Goal: Transaction & Acquisition: Purchase product/service

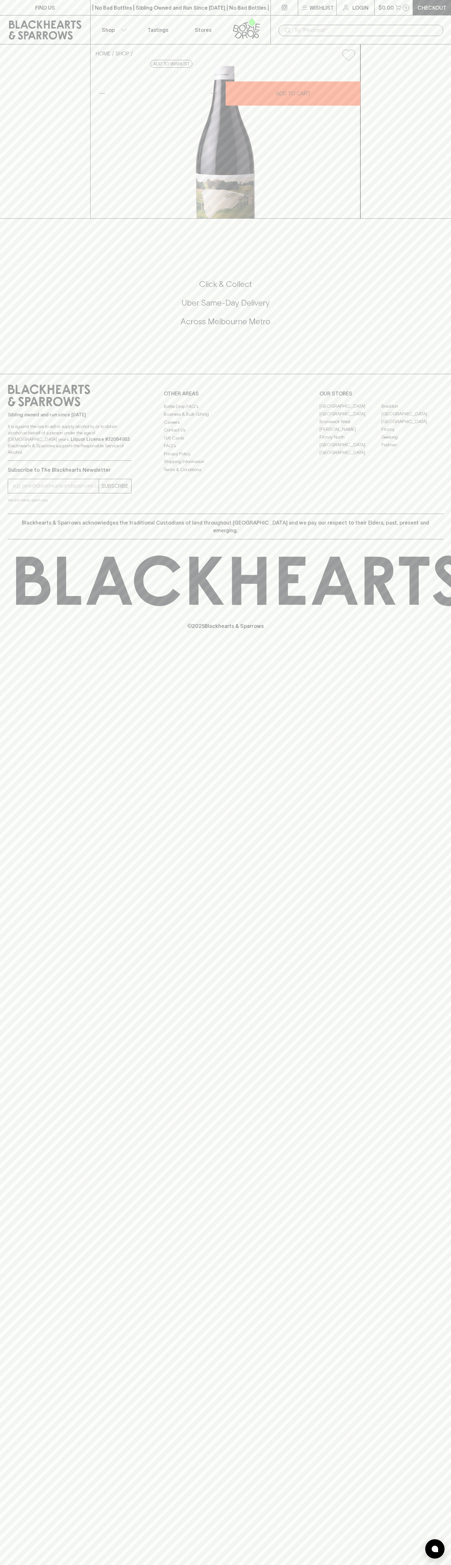
click at [383, 10] on p "$0.00" at bounding box center [385, 8] width 15 height 8
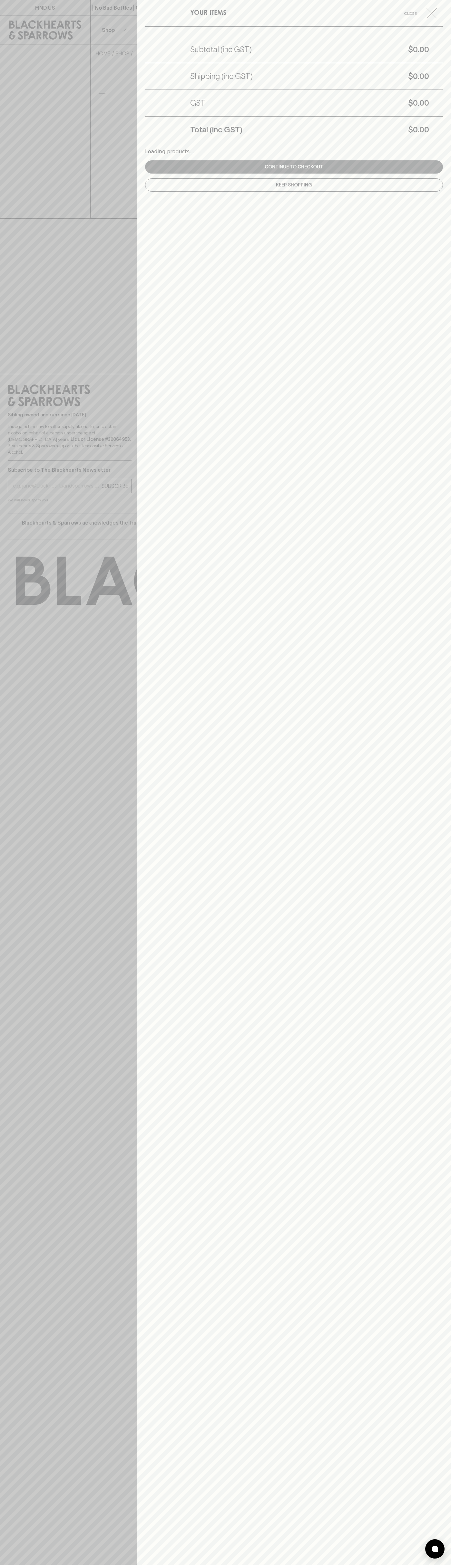
click at [431, 395] on div "YOUR ITEMS Close Subtotal (inc GST) $0.00 Shipping (inc GST) $0.00 GST $0.00 To…" at bounding box center [294, 782] width 314 height 1565
click at [152, 1565] on html "FIND US | No Bad Bottles | Sibling Owned and Run Since [DATE] | No Bad Bottles …" at bounding box center [225, 782] width 451 height 1565
click at [27, 763] on div at bounding box center [225, 782] width 451 height 1565
